Goal: Task Accomplishment & Management: Use online tool/utility

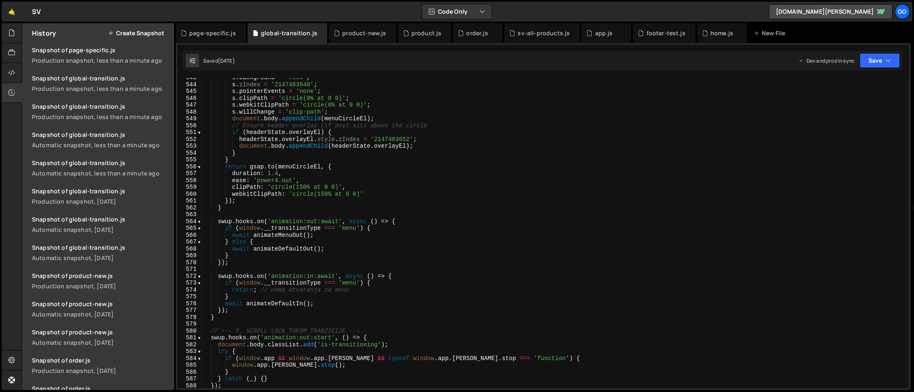
scroll to position [3711, 0]
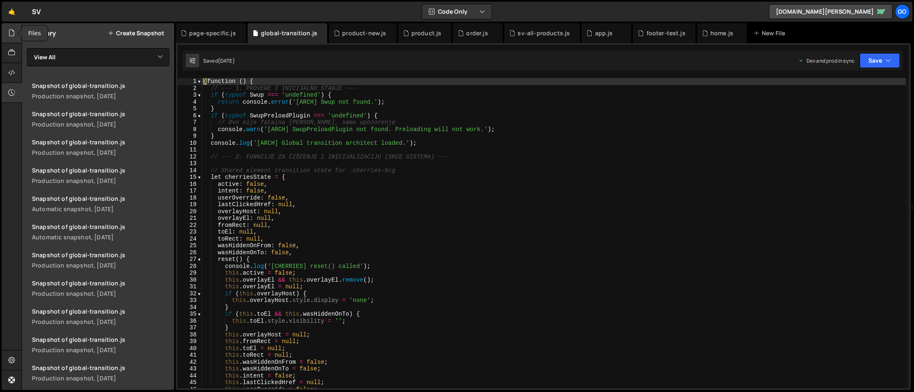
click at [10, 34] on icon at bounding box center [11, 32] width 7 height 9
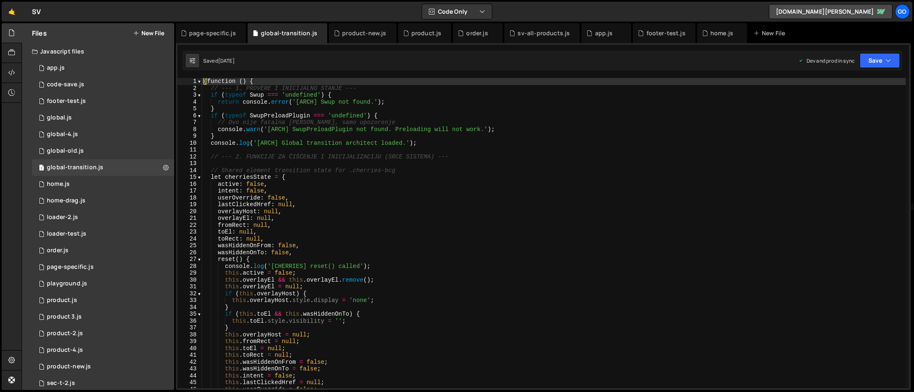
click at [155, 34] on button "New File" at bounding box center [148, 33] width 31 height 7
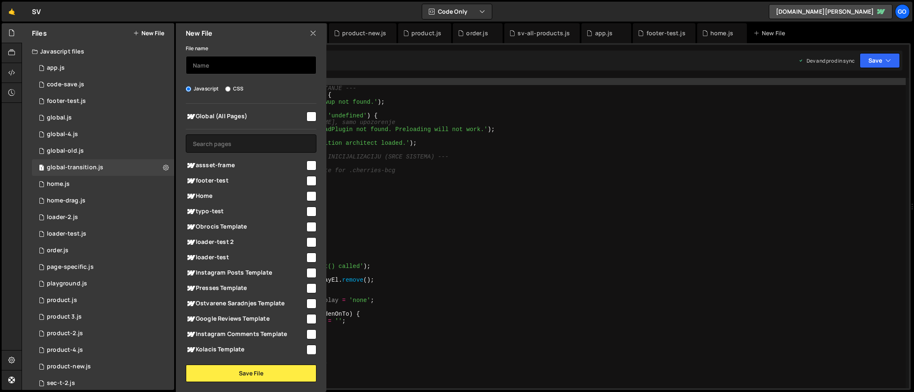
click at [218, 61] on input "text" at bounding box center [251, 65] width 131 height 18
type input "assets-frame"
click at [309, 163] on input "checkbox" at bounding box center [311, 165] width 10 height 10
checkbox input "true"
click at [210, 63] on input "assets-frame" at bounding box center [251, 65] width 131 height 18
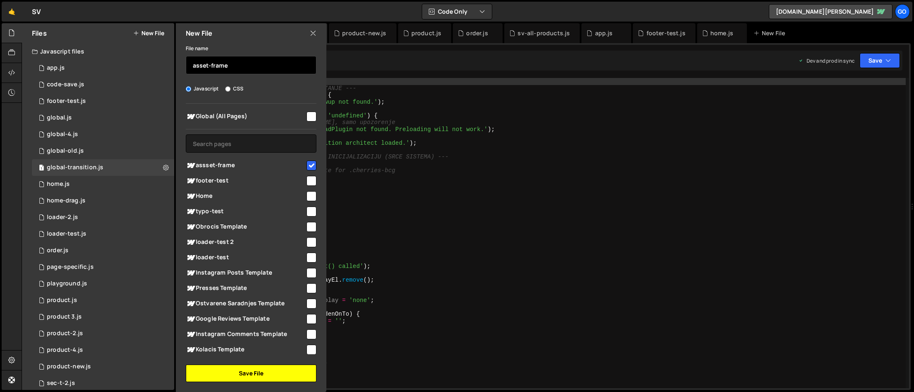
type input "asset-frame"
click at [269, 372] on button "Save File" at bounding box center [251, 372] width 131 height 17
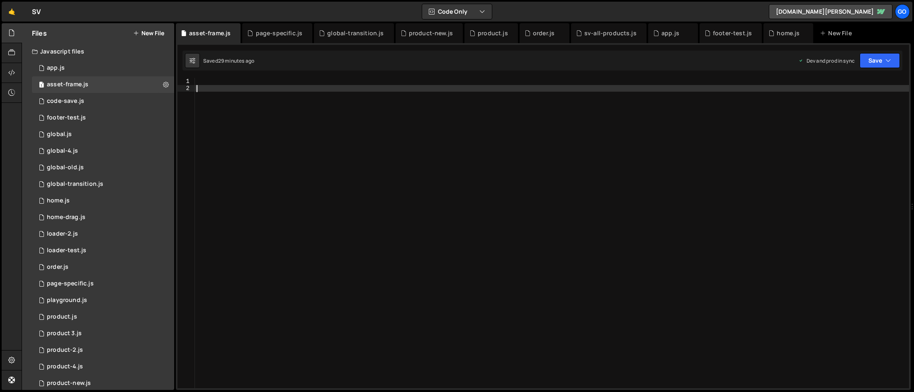
click at [309, 165] on div at bounding box center [552, 240] width 714 height 324
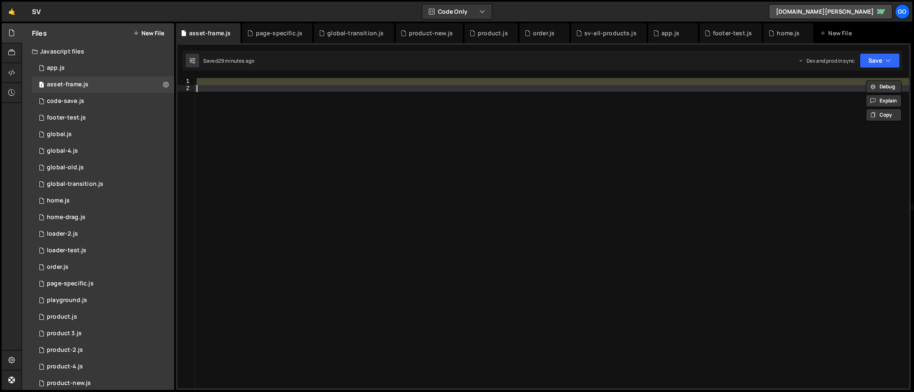
paste textarea
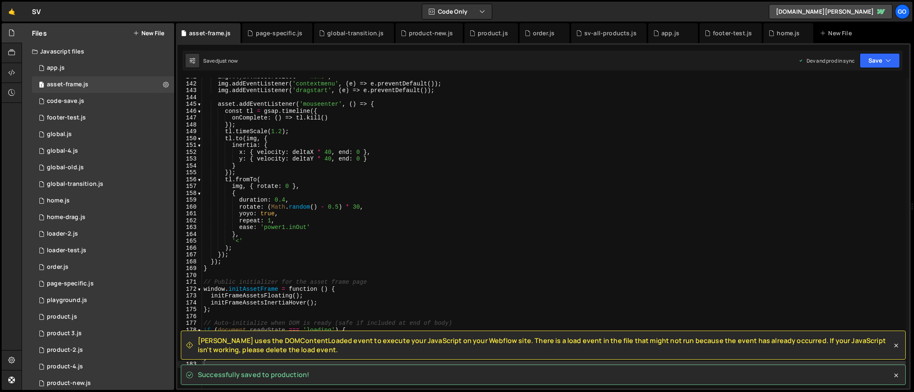
drag, startPoint x: 308, startPoint y: 376, endPoint x: 200, endPoint y: 338, distance: 115.3
click at [200, 338] on span "Slater uses the DOMContentLoaded event to execute your JavaScript on your Webfl…" at bounding box center [545, 345] width 694 height 19
drag, startPoint x: 195, startPoint y: 340, endPoint x: 293, endPoint y: 348, distance: 98.1
click at [293, 348] on div "Slater uses the DOMContentLoaded event to execute your JavaScript on your Webfl…" at bounding box center [539, 345] width 706 height 19
copy span "Slater uses the DOMContentLoaded event to execute your JavaScript on your Webfl…"
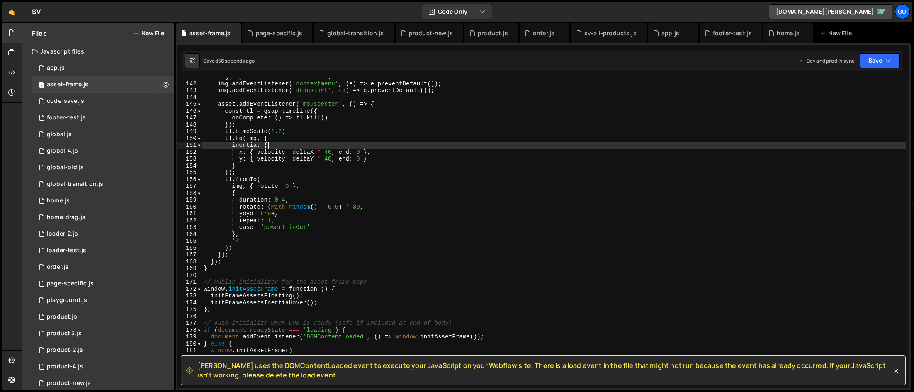
click at [313, 142] on div "img . style . msUserSelect = 'none' ; img . addEventListener ( 'contextmenu' , …" at bounding box center [554, 235] width 704 height 324
type textarea "}"
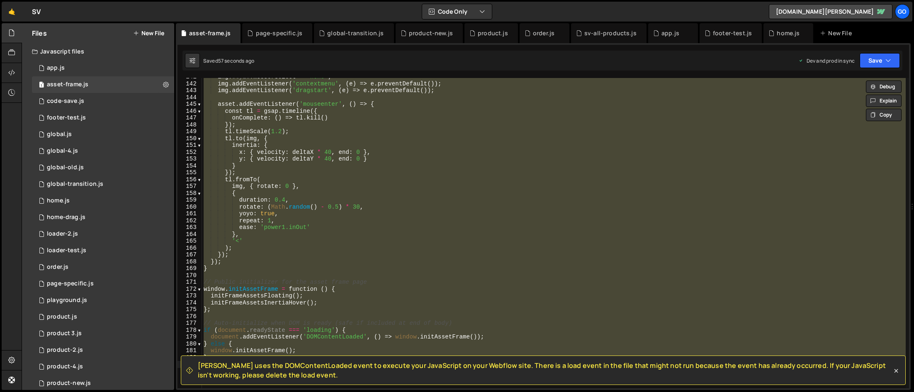
paste textarea
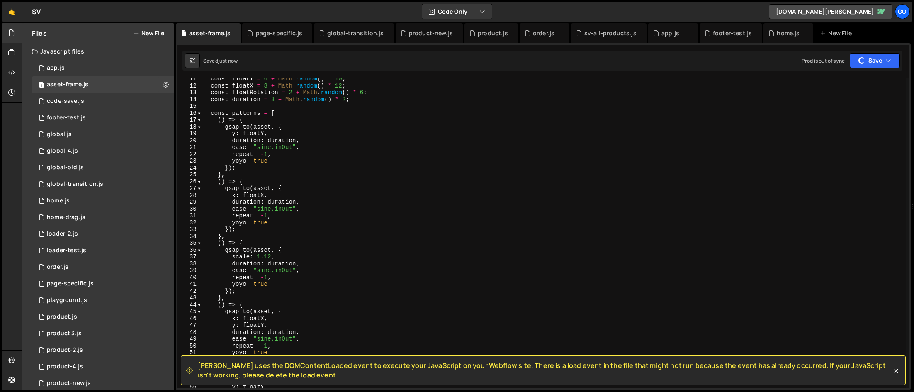
scroll to position [0, 0]
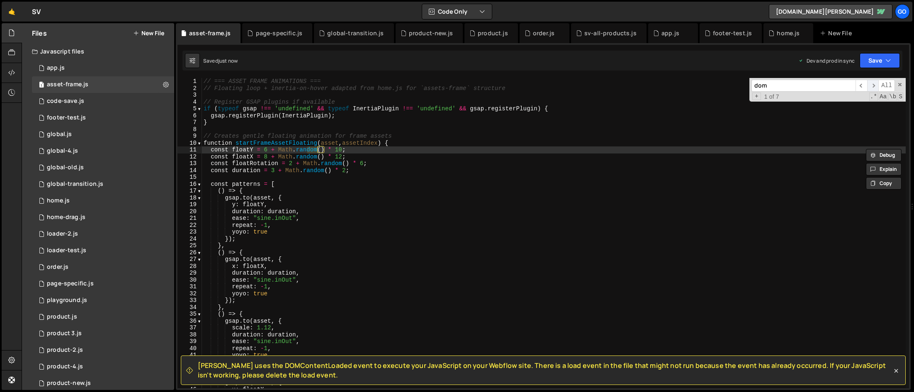
click at [872, 84] on span "​" at bounding box center [873, 86] width 12 height 12
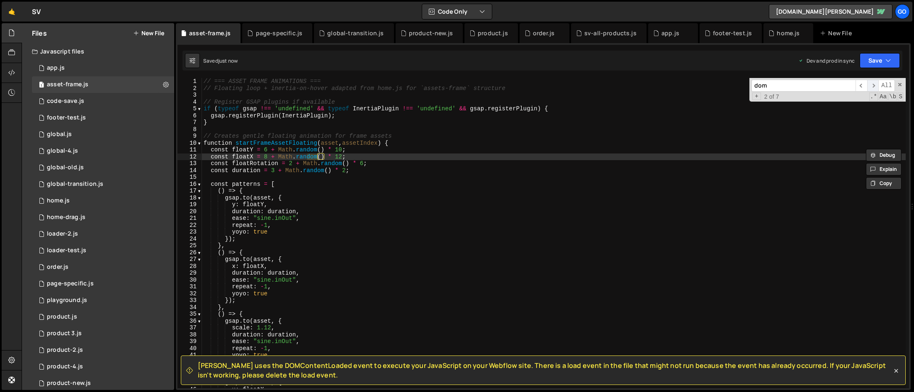
click at [872, 84] on span "​" at bounding box center [873, 86] width 12 height 12
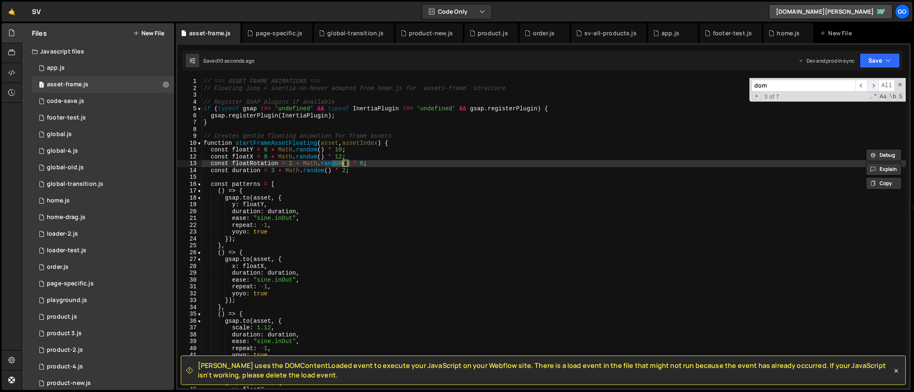
click at [872, 84] on span "​" at bounding box center [873, 86] width 12 height 12
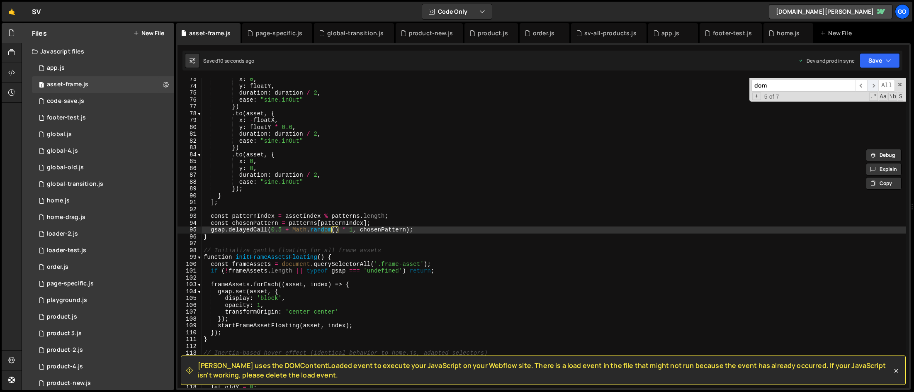
scroll to position [495, 0]
click at [872, 84] on span "​" at bounding box center [873, 86] width 12 height 12
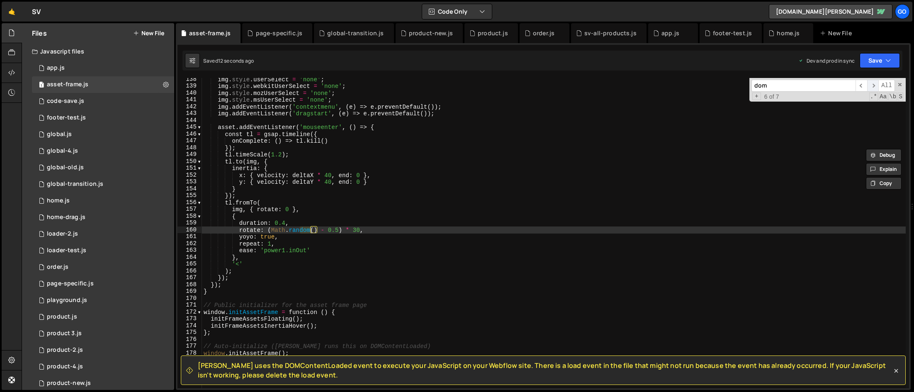
click at [872, 84] on span "​" at bounding box center [873, 86] width 12 height 12
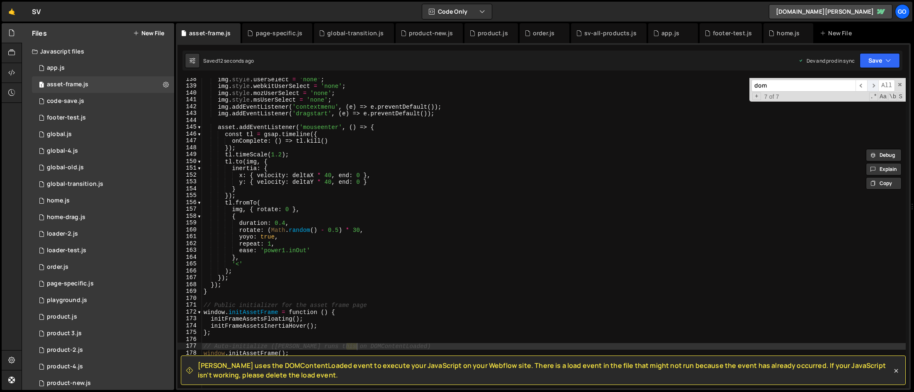
click at [872, 84] on span "​" at bounding box center [873, 86] width 12 height 12
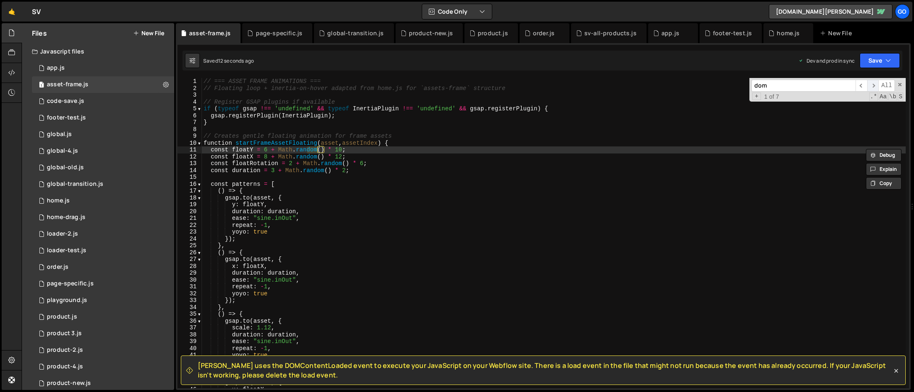
scroll to position [0, 0]
click at [876, 84] on span "​" at bounding box center [873, 86] width 12 height 12
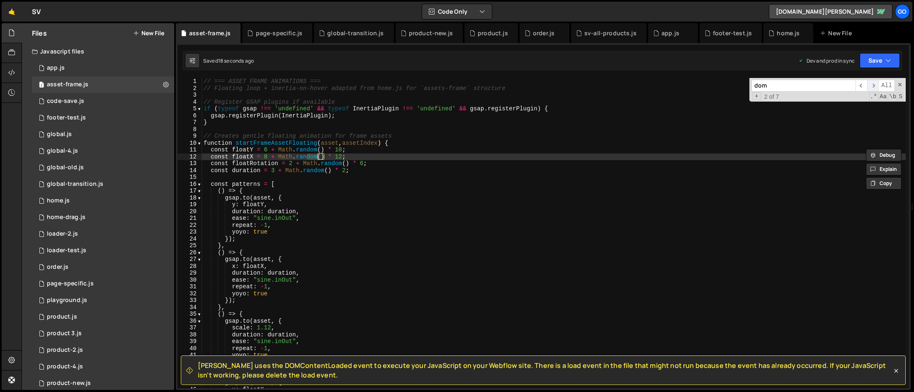
click at [876, 84] on span "​" at bounding box center [873, 86] width 12 height 12
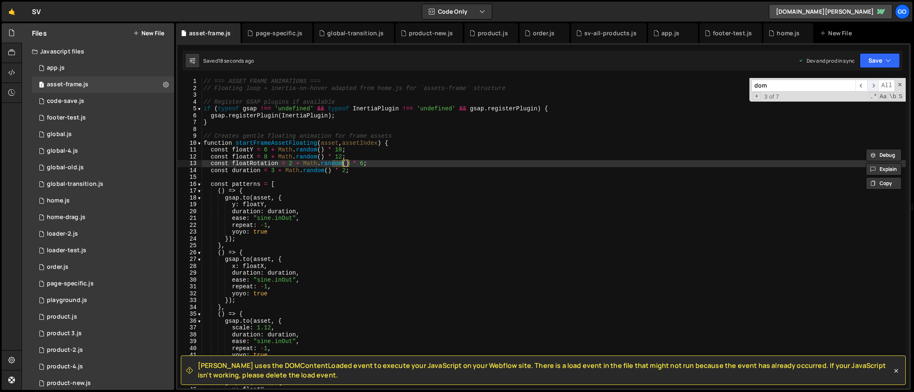
click at [876, 84] on span "​" at bounding box center [873, 86] width 12 height 12
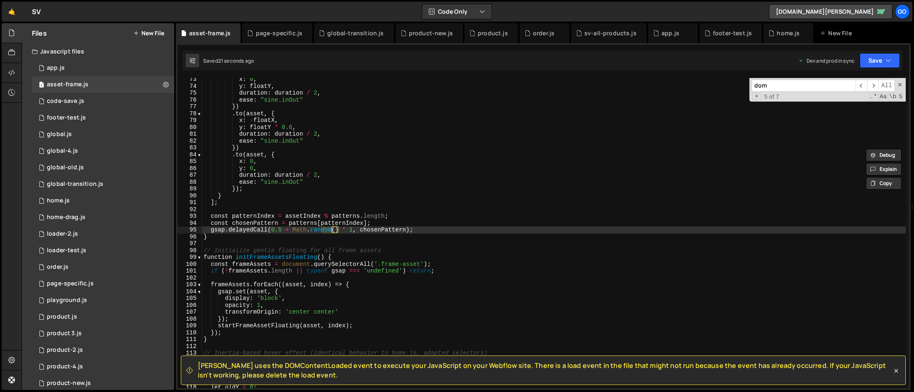
click at [798, 85] on input "dom" at bounding box center [803, 86] width 104 height 12
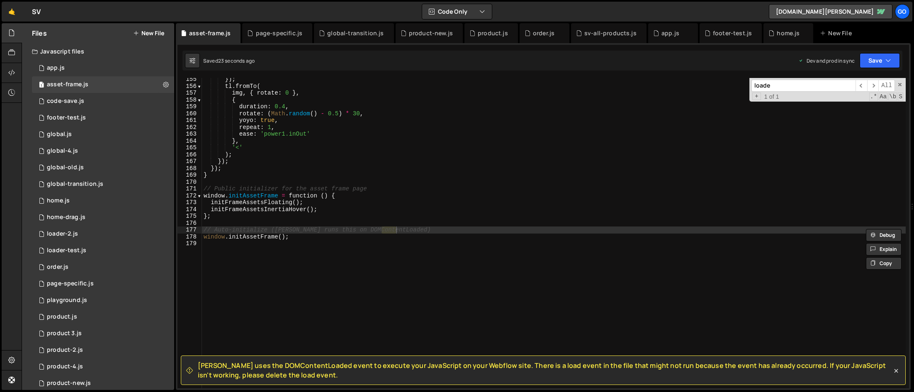
scroll to position [1056, 0]
type input "loaded"
click at [358, 233] on div "}) ; tl . fromTo ( img , { rotate : 0 } , { duration : 0.4 , rotate : ( Math . …" at bounding box center [554, 238] width 704 height 324
drag, startPoint x: 334, startPoint y: 229, endPoint x: 403, endPoint y: 228, distance: 68.8
click at [403, 228] on div "}) ; tl . fromTo ( img , { rotate : 0 } , { duration : 0.4 , rotate : ( Math . …" at bounding box center [554, 238] width 704 height 324
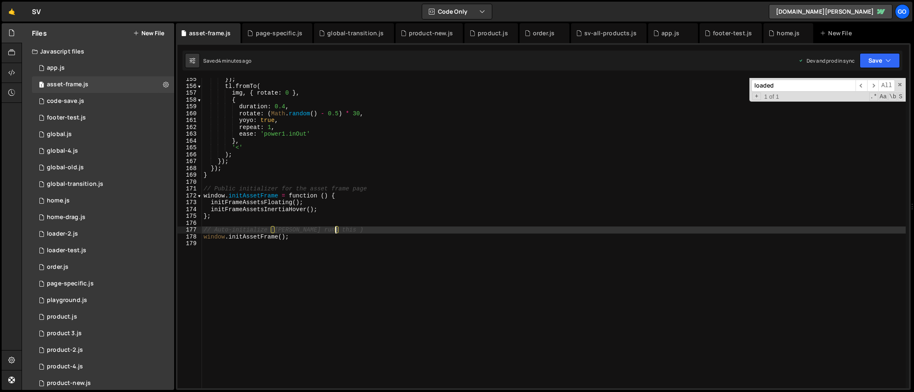
click at [351, 130] on div "}) ; tl . fromTo ( img , { rotate : 0 } , { duration : 0.4 , rotate : ( Math . …" at bounding box center [554, 238] width 704 height 324
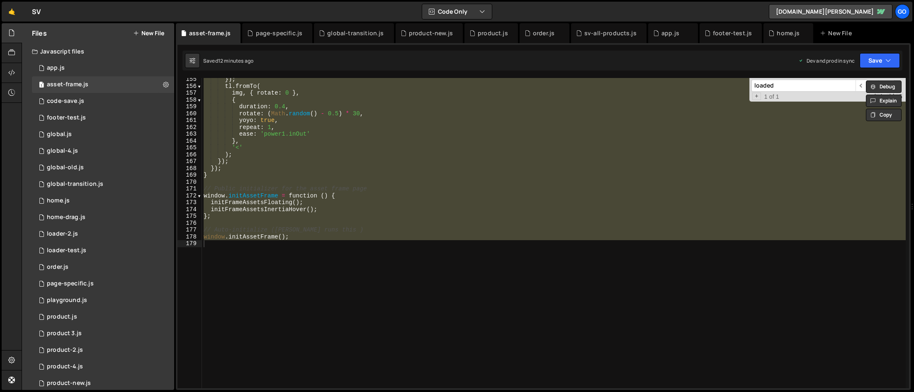
click at [397, 132] on div "}) ; tl . fromTo ( img , { rotate : 0 } , { duration : 0.4 , rotate : ( Math . …" at bounding box center [554, 233] width 704 height 310
paste textarea "}"
type textarea "}"
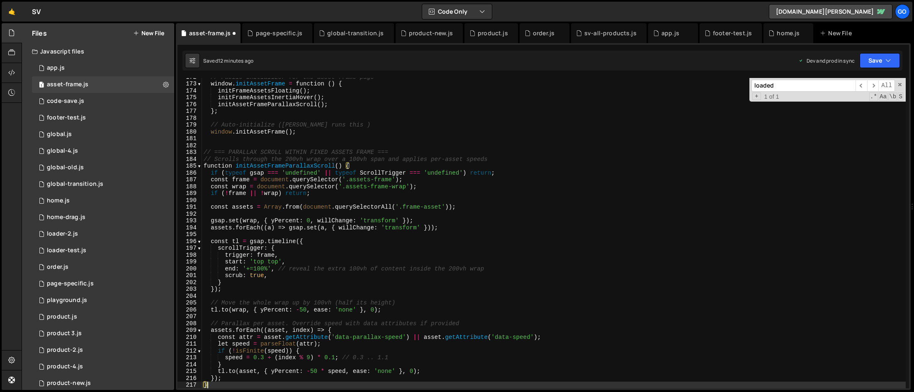
scroll to position [1174, 0]
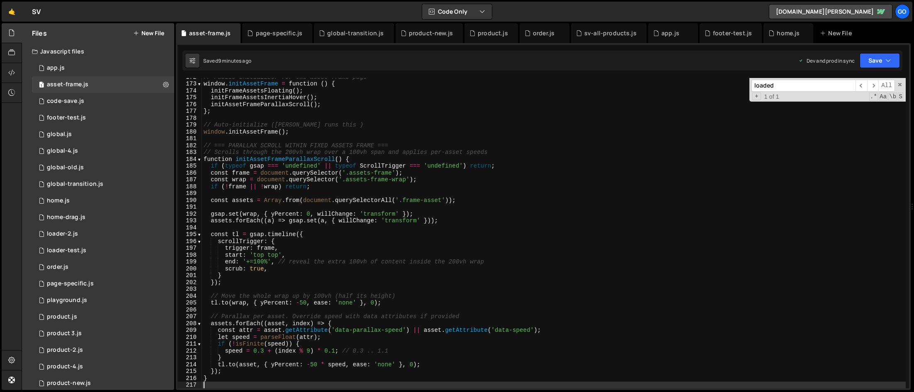
click at [413, 145] on div "// Public initializer for the asset frame page window . initAssetFrame = functi…" at bounding box center [554, 235] width 704 height 324
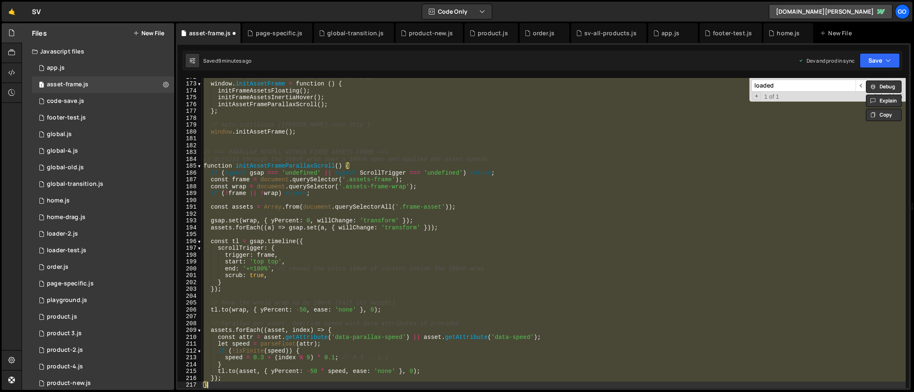
type textarea "window.initAssetFrame();"
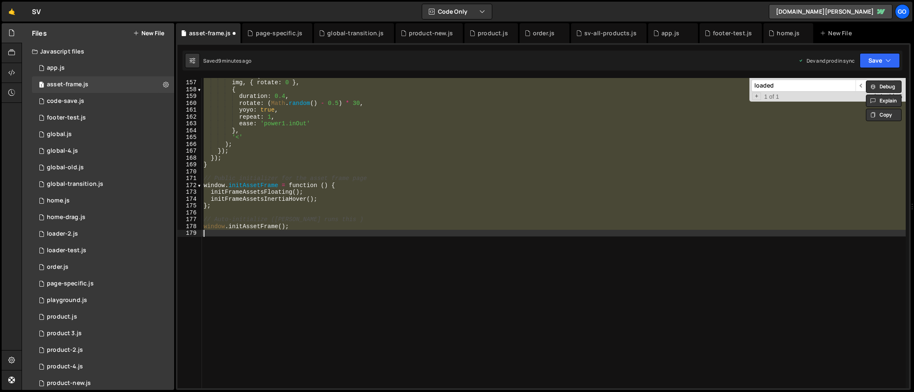
scroll to position [1066, 0]
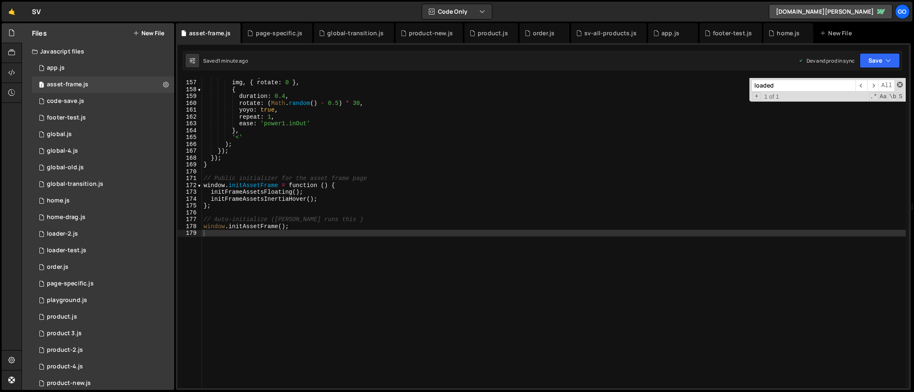
click at [899, 84] on span at bounding box center [900, 85] width 6 height 6
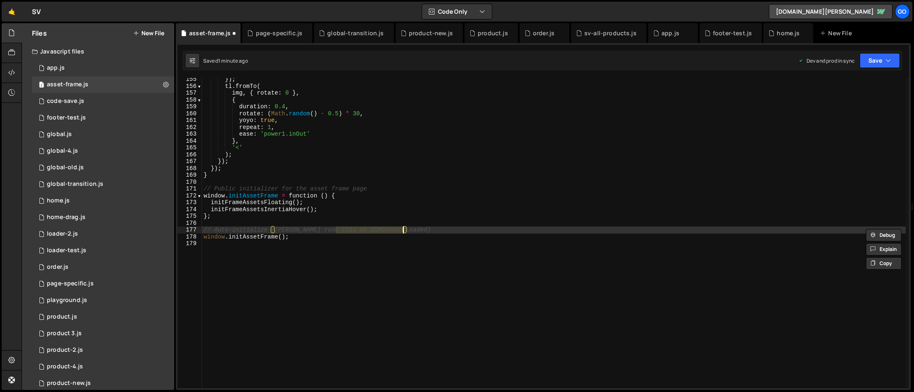
scroll to position [1056, 0]
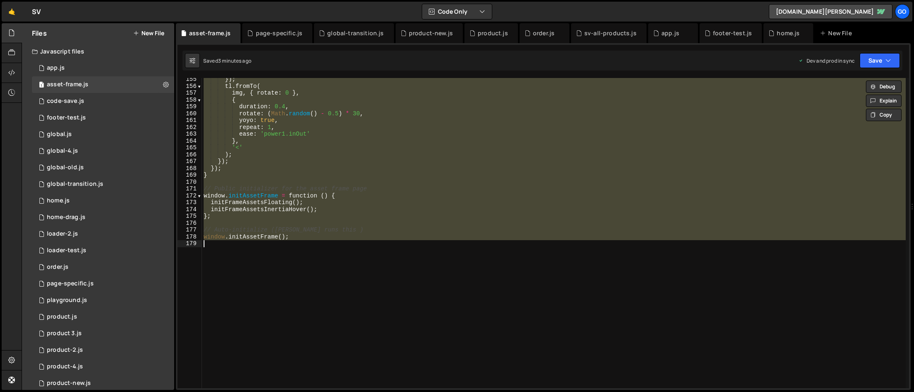
click at [322, 107] on div "}) ; tl . fromTo ( img , { rotate : 0 } , { duration : 0.4 , rotate : ( Math . …" at bounding box center [554, 233] width 704 height 310
click at [297, 126] on div "}) ; tl . fromTo ( img , { rotate : 0 } , { duration : 0.4 , rotate : ( Math . …" at bounding box center [554, 233] width 704 height 310
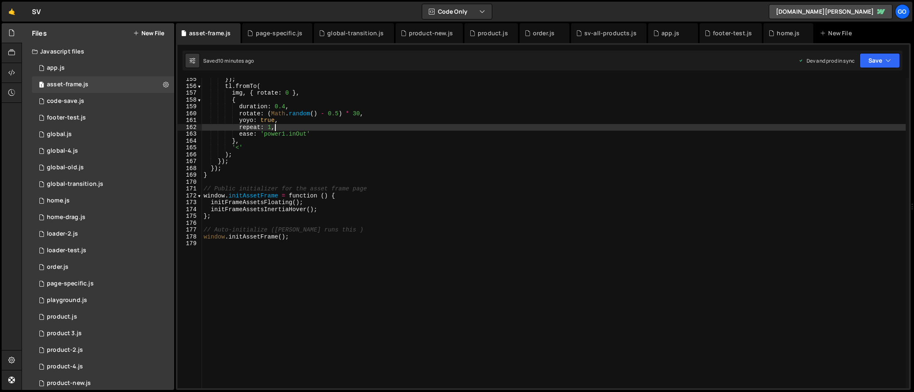
type textarea "window.initAssetFrame();"
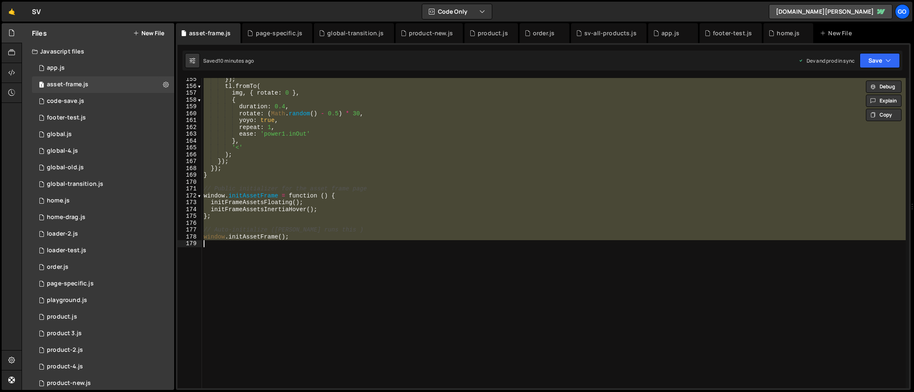
paste textarea
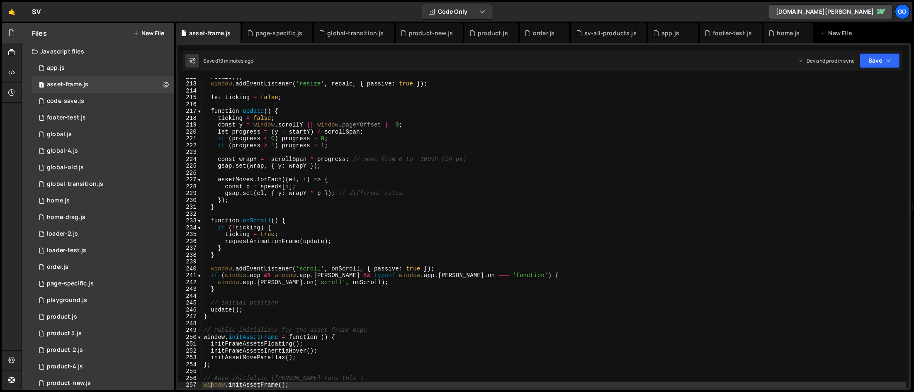
click at [300, 136] on div "recalc ( ) ; window . addEventListener ( 'resize' , recalc , { passive : true }…" at bounding box center [554, 235] width 704 height 324
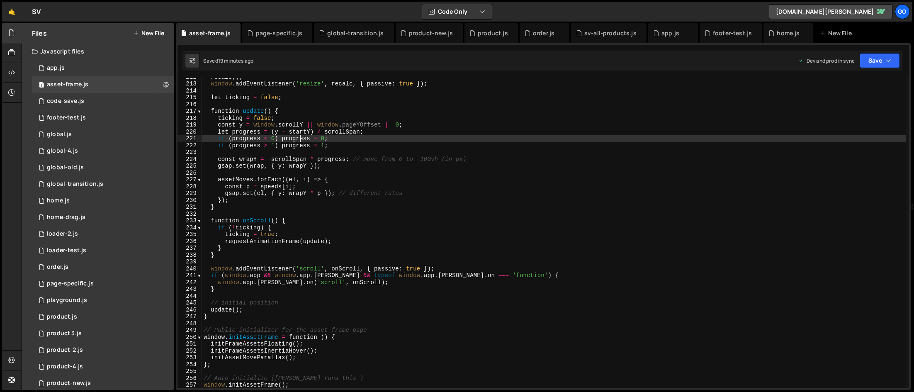
type textarea "window.initAssetFrame();"
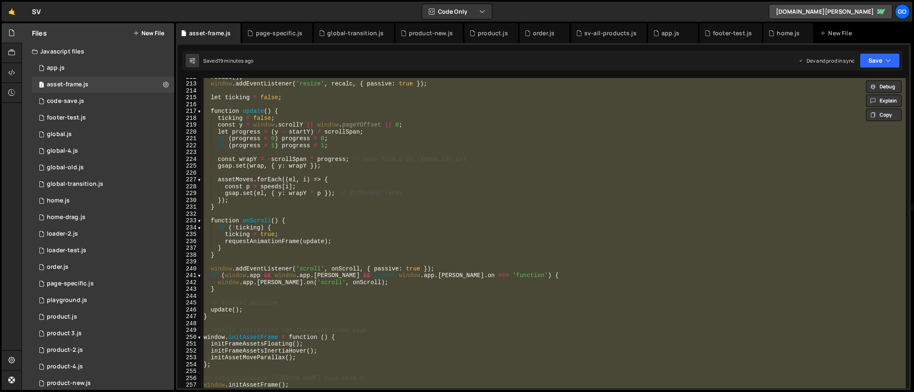
paste textarea
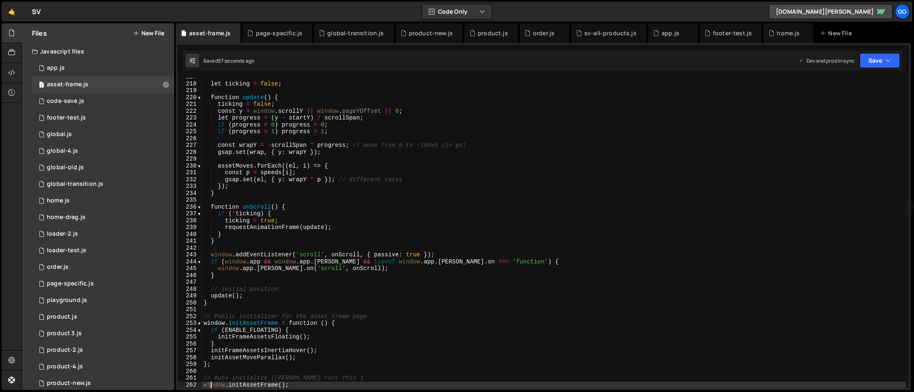
click at [374, 174] on div "let ticking = false ; function update ( ) { ticking = false ; const y = window …" at bounding box center [554, 235] width 704 height 324
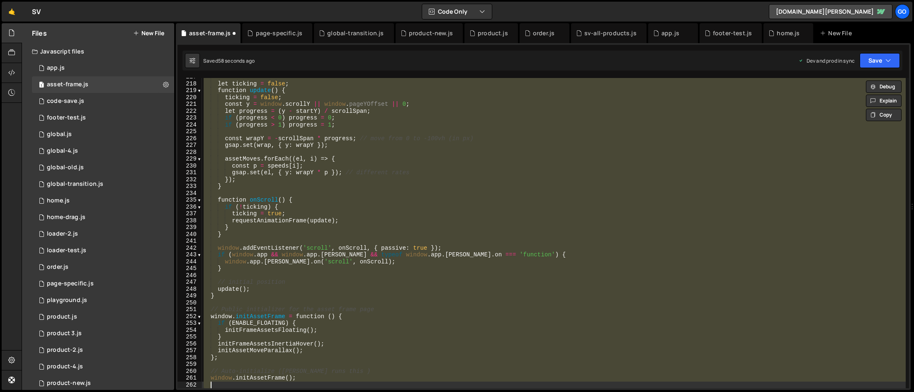
type textarea "window.initAssetFrame();"
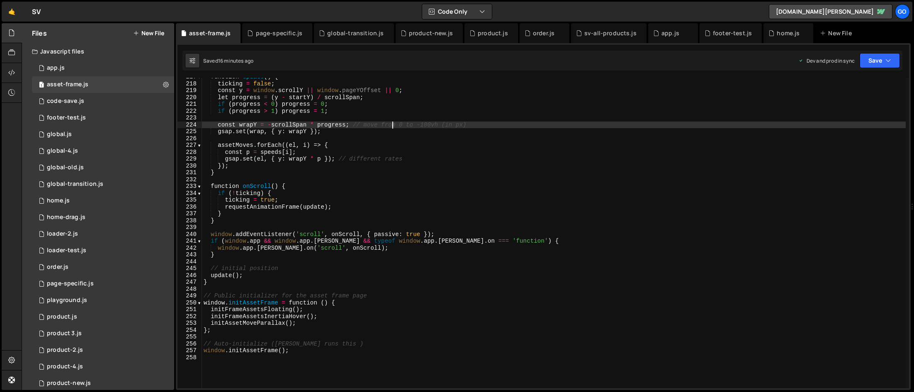
click at [393, 122] on div "function update ( ) { ticking = false ; const y = window . scrollY || window . …" at bounding box center [554, 235] width 704 height 324
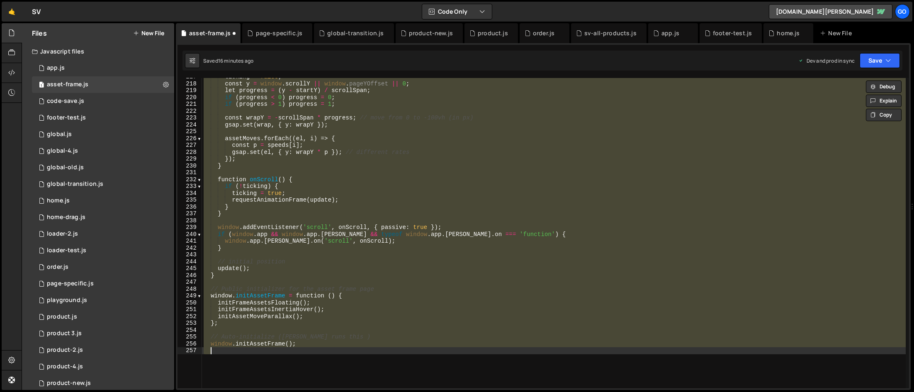
scroll to position [1063, 0]
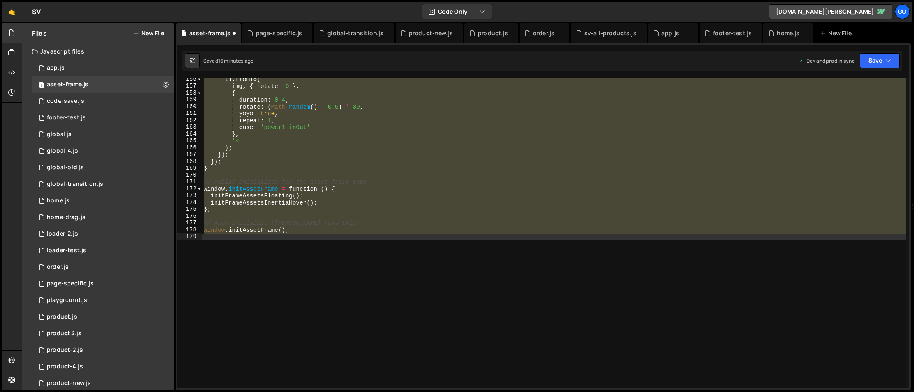
type textarea "// Auto-initialize (Slater runs this on DOMContentLoaded)"
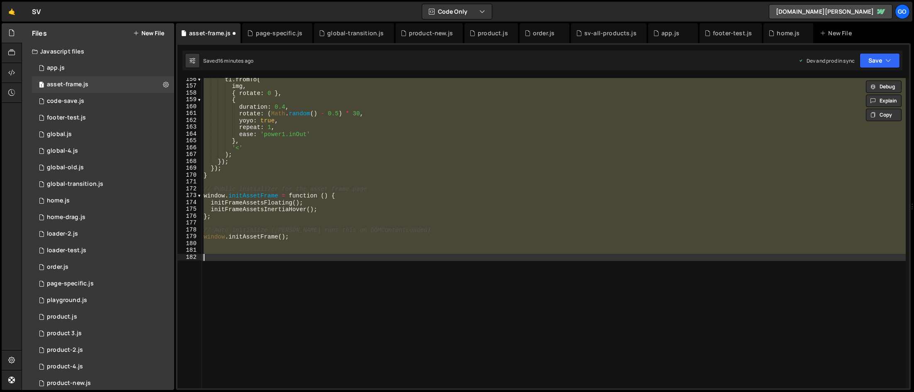
type textarea "}"
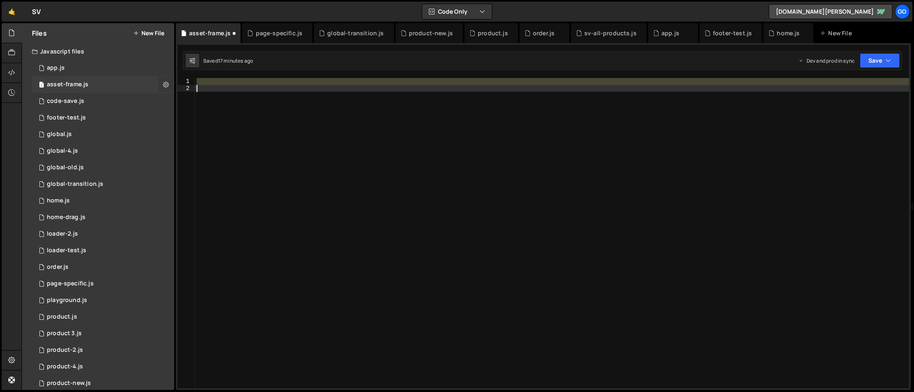
click at [165, 83] on button at bounding box center [165, 84] width 15 height 15
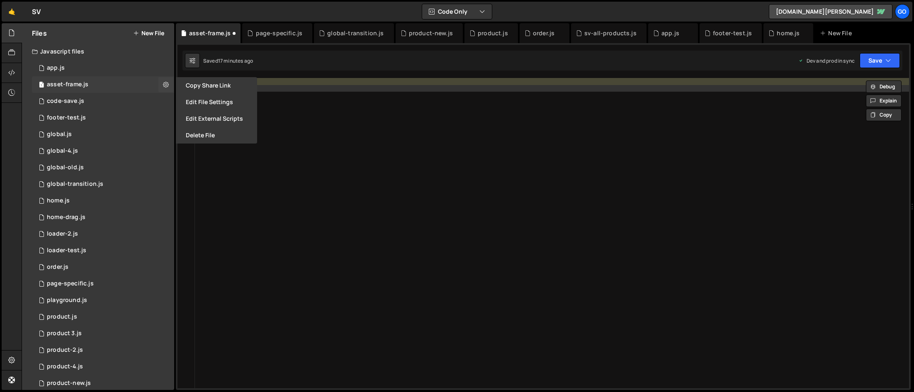
click at [133, 86] on div "1 asset-frame.js 0" at bounding box center [103, 84] width 142 height 17
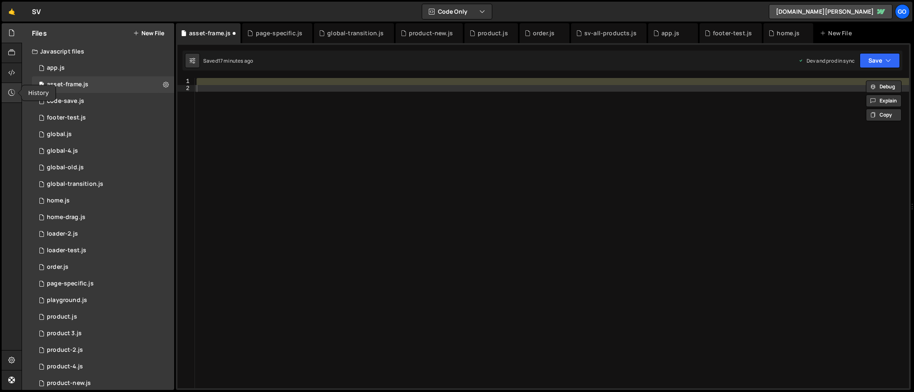
drag, startPoint x: 10, startPoint y: 92, endPoint x: 16, endPoint y: 91, distance: 6.3
click at [10, 92] on icon at bounding box center [11, 92] width 7 height 9
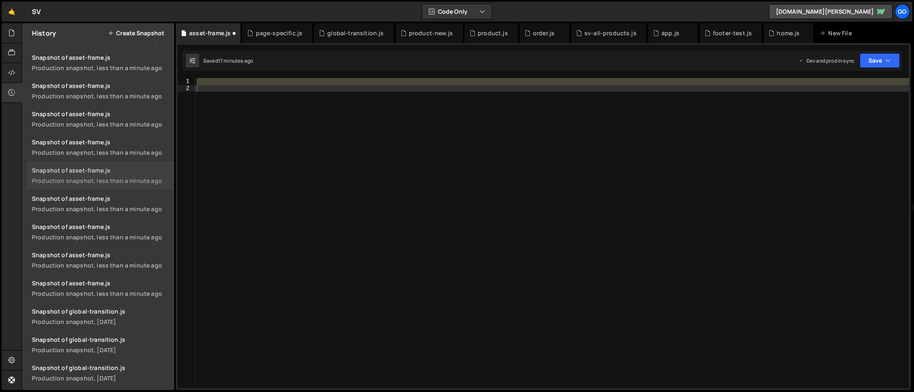
scroll to position [64, 0]
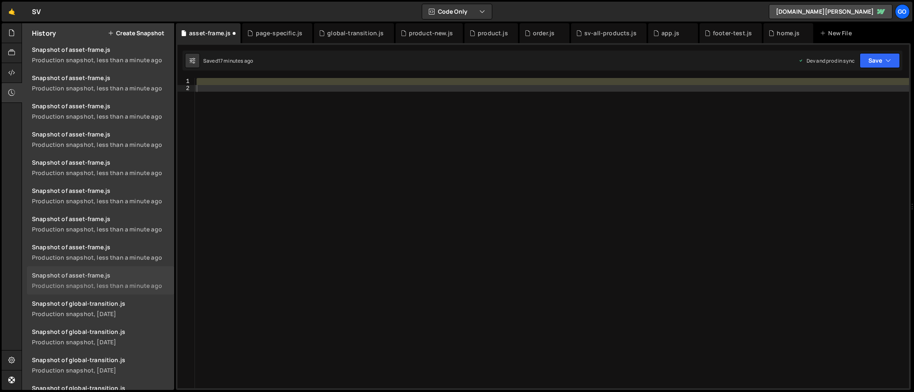
click at [124, 280] on link "Snapshot of asset-frame.js Production snapshot, less than a minute ago" at bounding box center [100, 280] width 147 height 28
click at [106, 243] on div "Snapshot of asset-frame.js" at bounding box center [100, 247] width 137 height 8
click at [99, 220] on div "Snapshot of asset-frame.js" at bounding box center [100, 219] width 137 height 8
click at [90, 194] on div "Snapshot of asset-frame.js" at bounding box center [100, 191] width 137 height 8
click at [262, 168] on div "loaded ​ ​ All Replace All + 1 of 1 .* Aa \b S" at bounding box center [552, 233] width 714 height 310
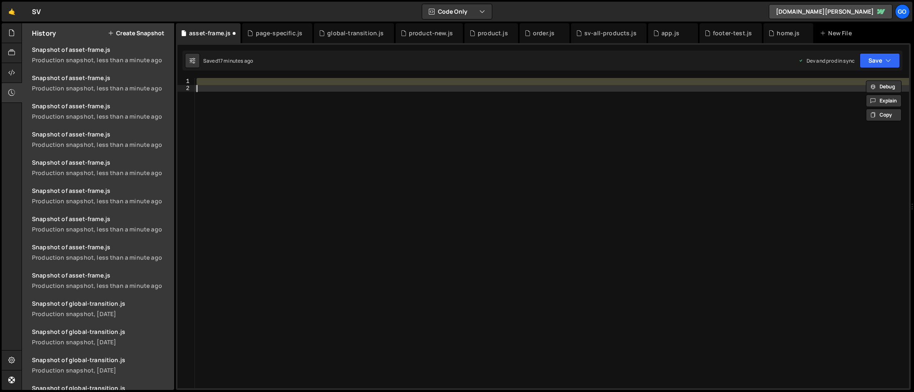
paste textarea
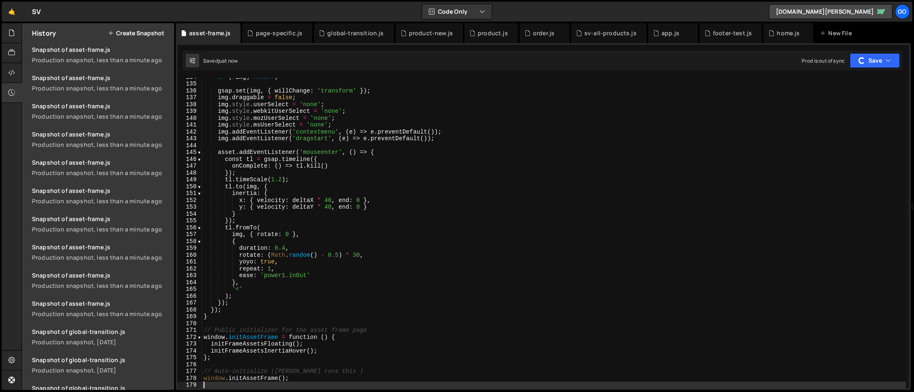
scroll to position [92, 0]
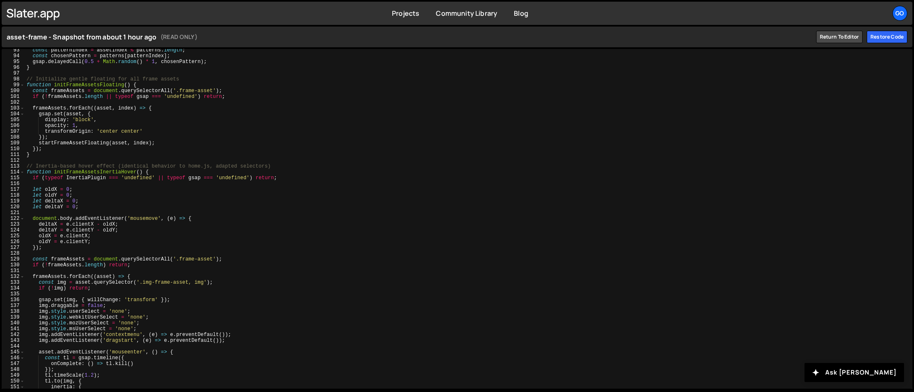
scroll to position [723, 0]
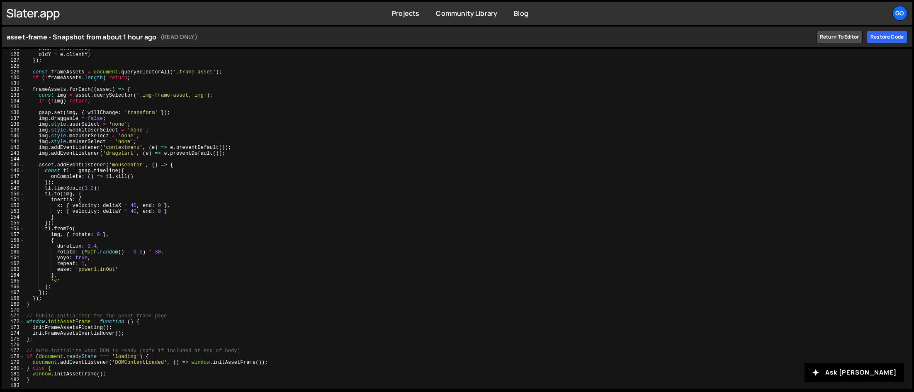
click at [113, 199] on div "oldX = e . clientX ; oldY = e . clientY ; }) ; const frameAssets = document . q…" at bounding box center [467, 221] width 884 height 351
type textarea "}"
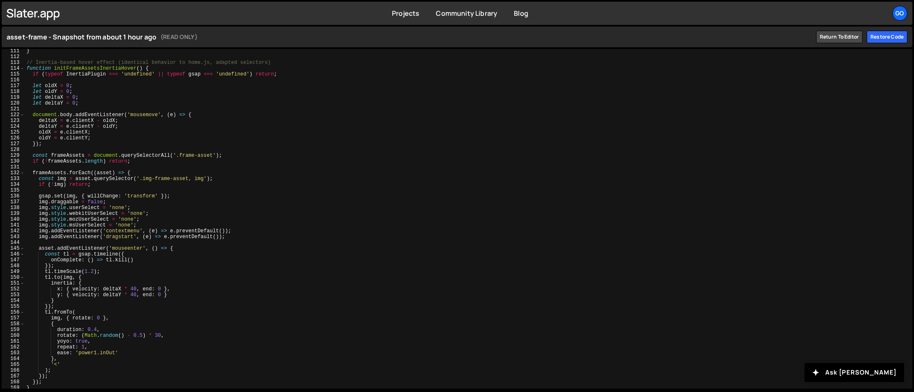
scroll to position [699, 0]
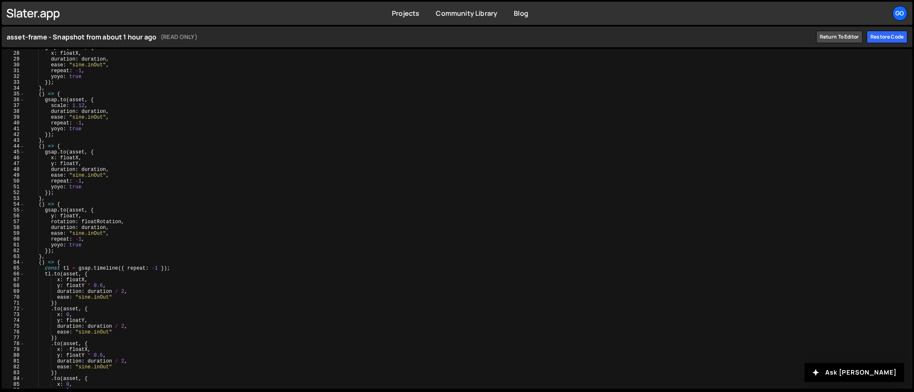
scroll to position [699, 0]
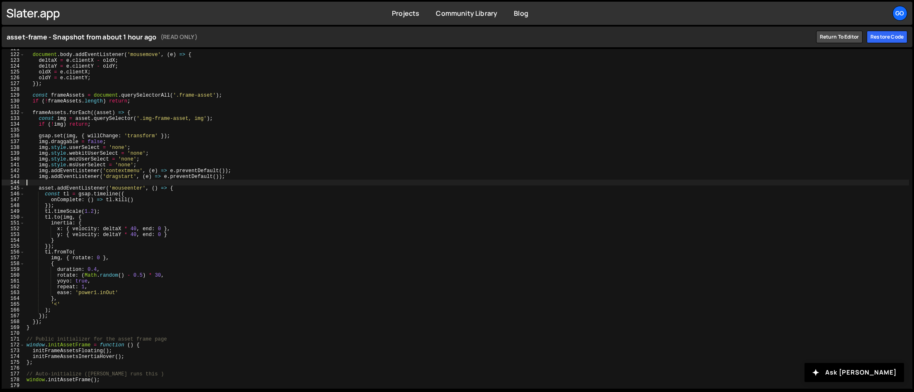
click at [168, 180] on div "document . body . addEventListener ( 'mousemove' , ( e ) => { deltaX = e . clie…" at bounding box center [467, 221] width 884 height 351
type textarea "window.initAssetFrame();"
